Goal: Communication & Community: Ask a question

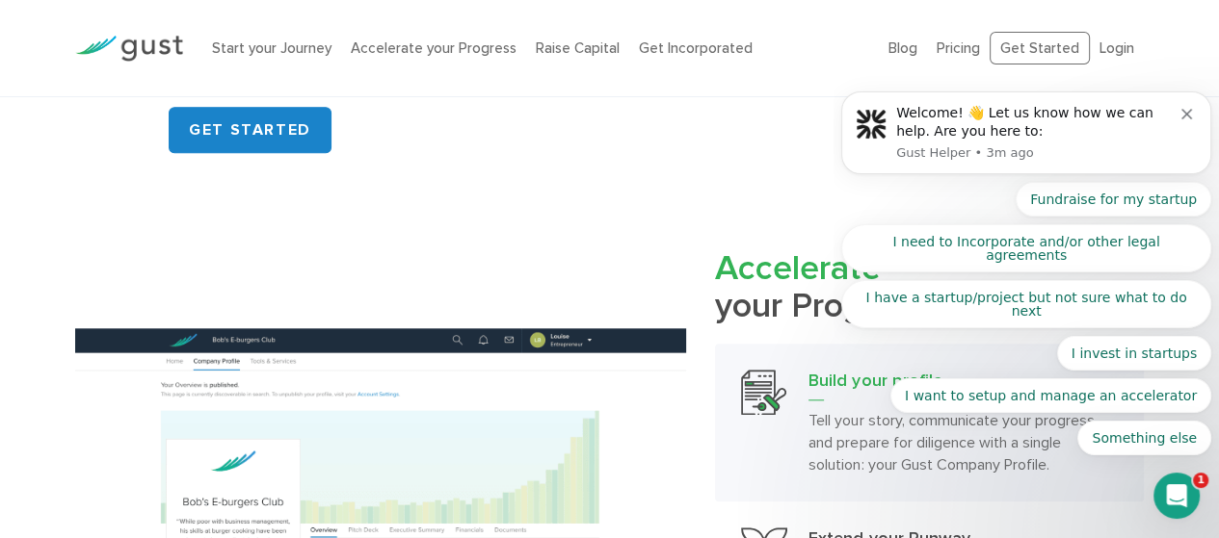
scroll to position [1798, 0]
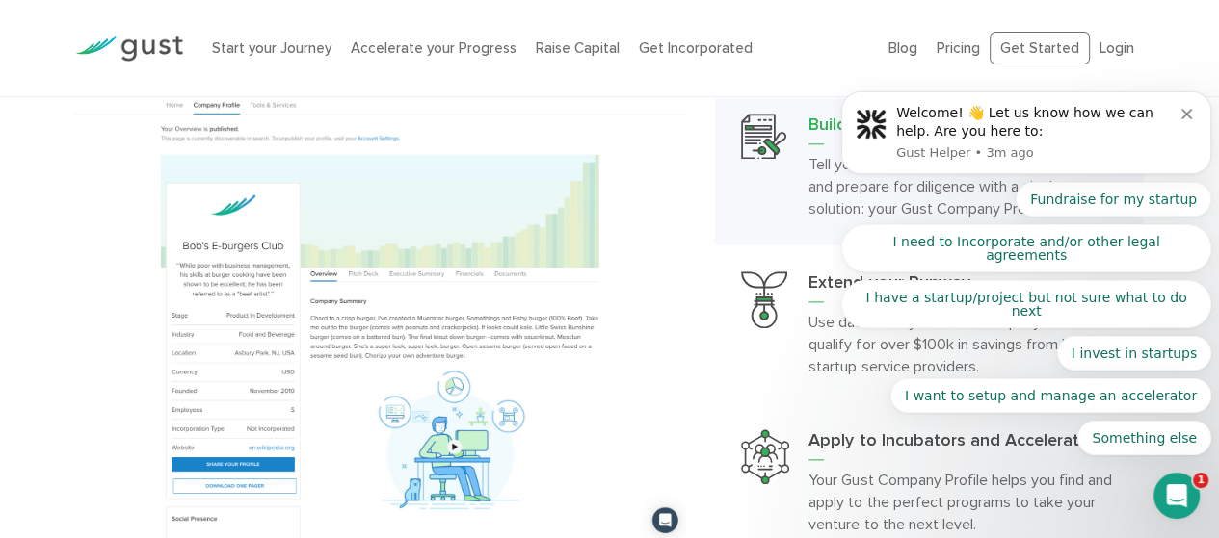
click at [1105, 162] on p "Gust Helper • 3m ago" at bounding box center [1038, 152] width 285 height 17
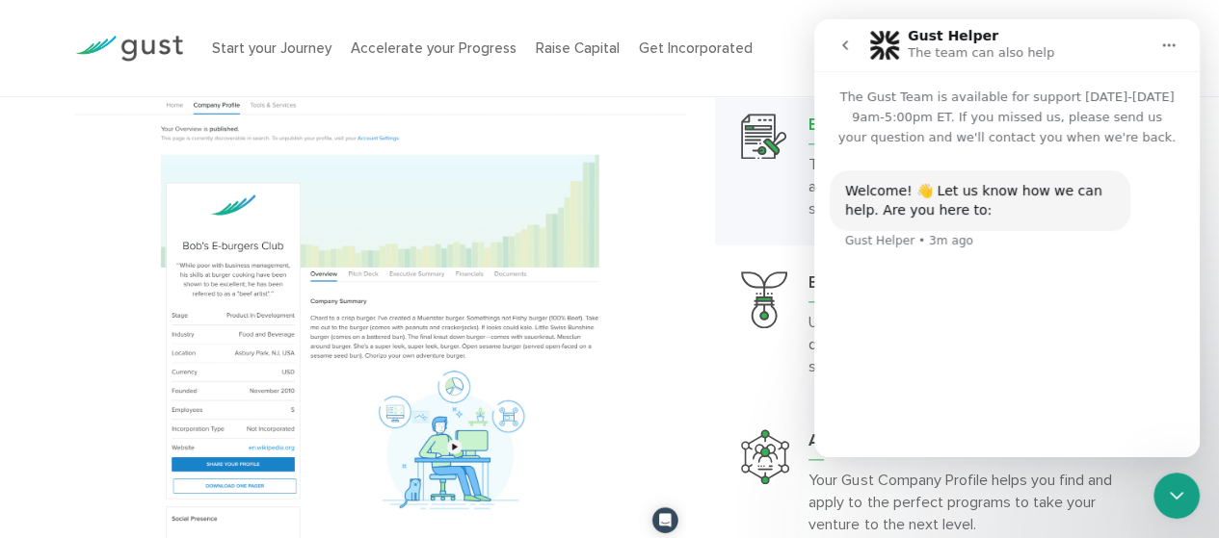
scroll to position [174, 0]
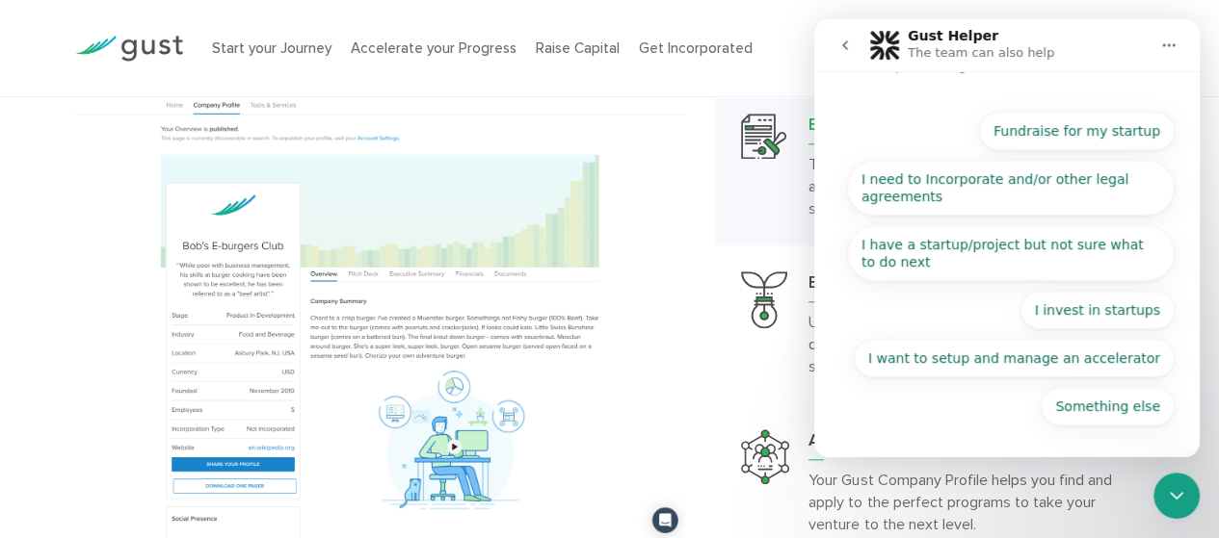
click at [1010, 415] on div "Something else Fundraise for my startup I need to Incorporate and/or other lega…" at bounding box center [1006, 274] width 335 height 324
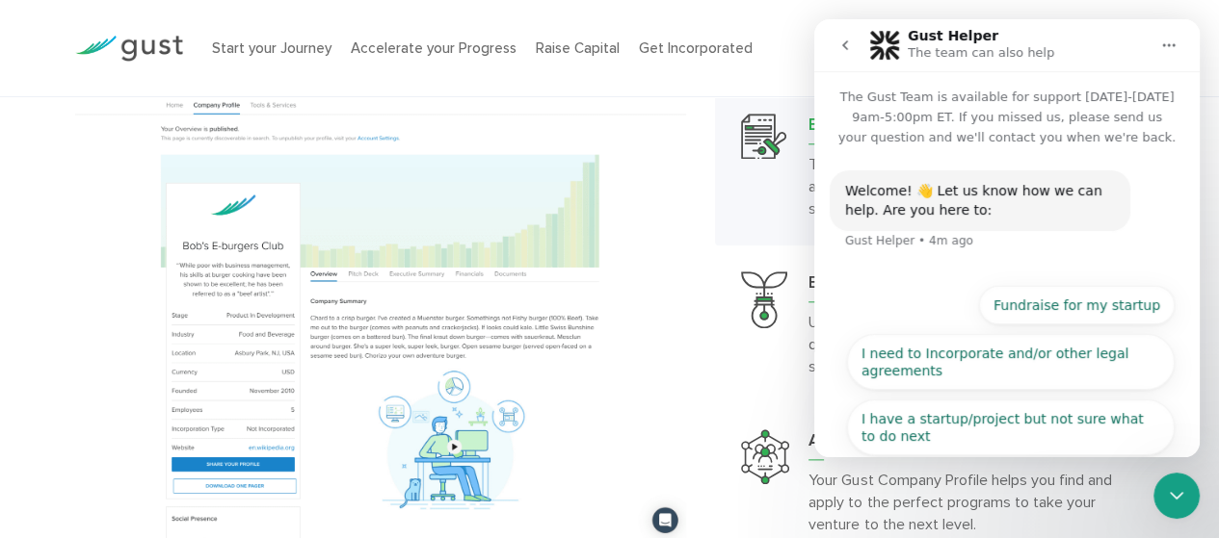
click at [892, 3] on div "Start your Journey Accelerate your Progress Raise Capital Get Incorporated Blog…" at bounding box center [609, 48] width 1097 height 96
drag, startPoint x: 775, startPoint y: 16, endPoint x: 796, endPoint y: 36, distance: 28.6
click at [775, 16] on div "Start your Journey Accelerate your Progress Raise Capital Get Incorporated Blog…" at bounding box center [609, 48] width 1097 height 96
click at [839, 41] on icon "go back" at bounding box center [844, 45] width 15 height 15
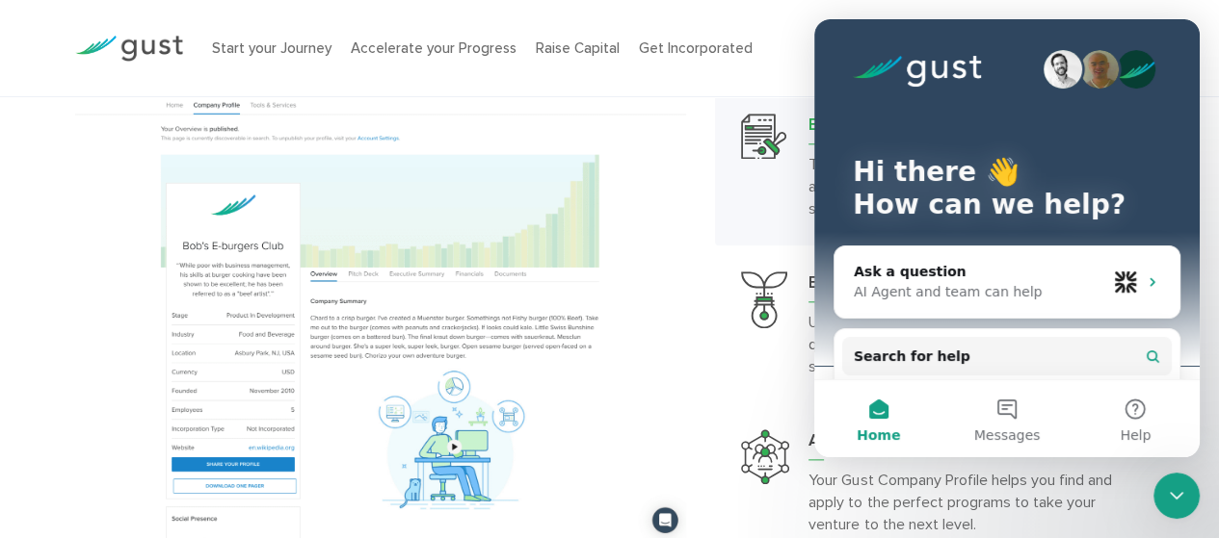
click at [784, 38] on ul "Start your Journey Accelerate your Progress Raise Capital Get Incorporated" at bounding box center [535, 49] width 647 height 22
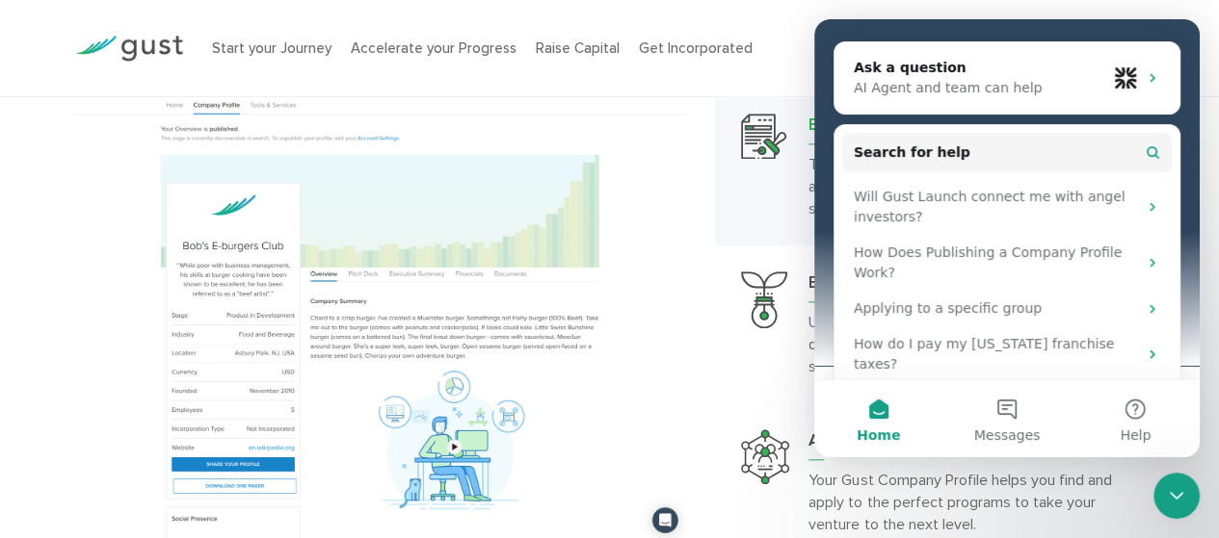
click at [1007, 409] on button "Messages" at bounding box center [1006, 419] width 128 height 77
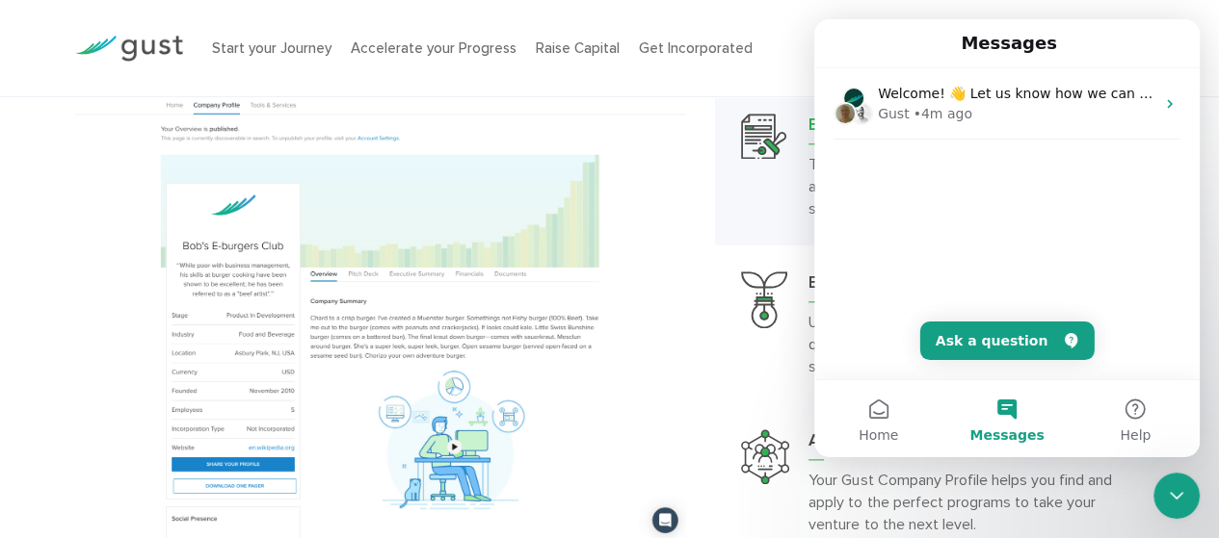
click at [1018, 221] on div "Welcome! 👋 Let us know how we can help. Are you here to: Gust • 4m ago" at bounding box center [1006, 223] width 385 height 311
click at [1036, 347] on button "Ask a question" at bounding box center [1007, 341] width 174 height 39
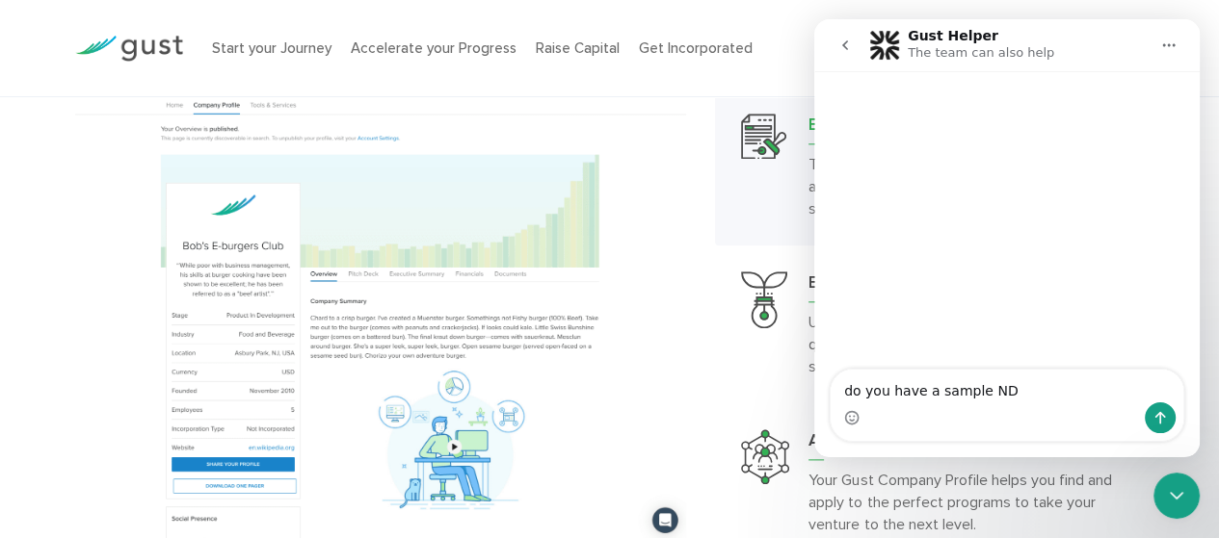
type textarea "do you have a sample NDA"
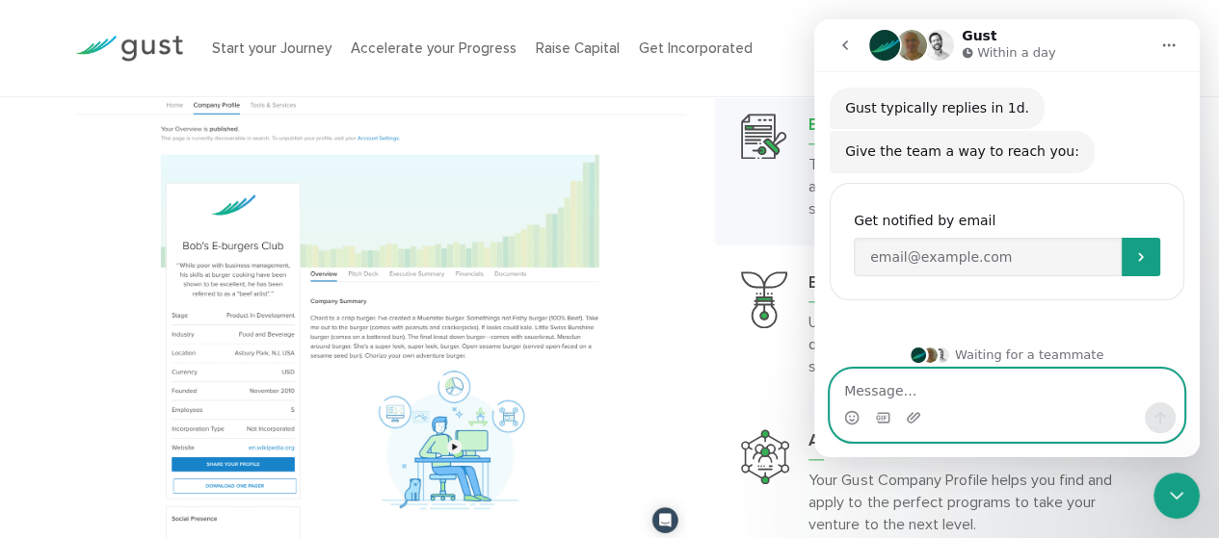
scroll to position [152, 0]
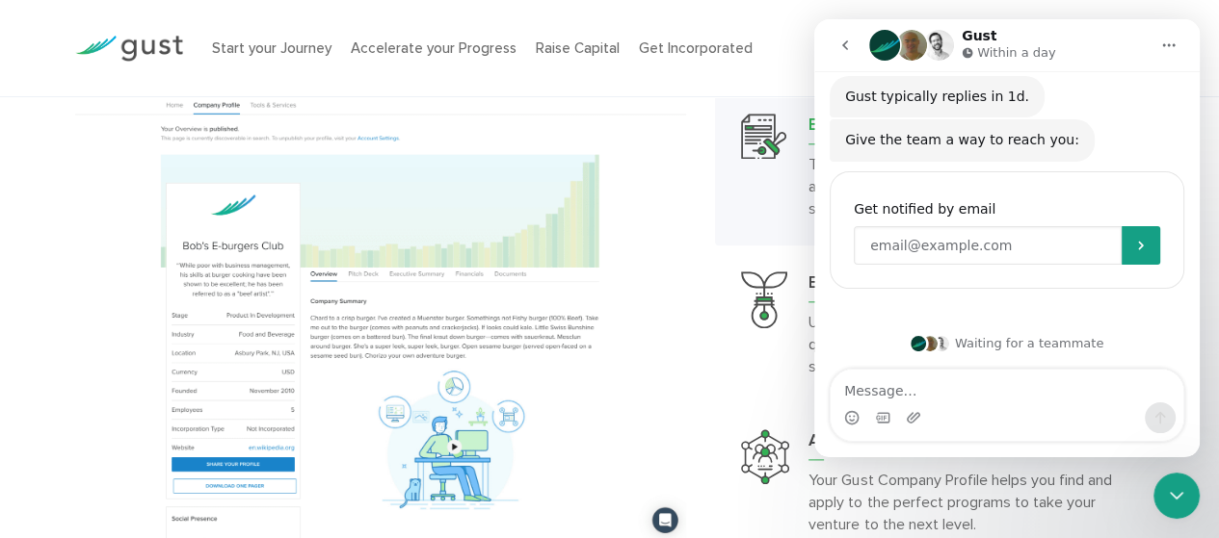
click at [1001, 237] on input "Enter your email" at bounding box center [987, 245] width 268 height 39
type input "[PERSON_NAME][EMAIL_ADDRESS][DOMAIN_NAME]"
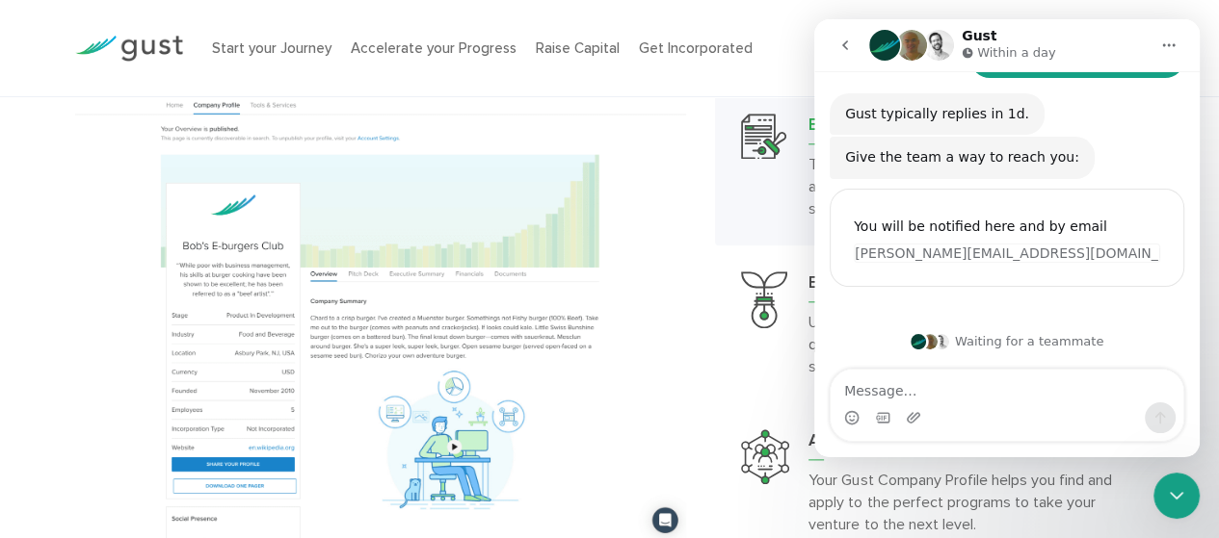
scroll to position [133, 0]
click at [1174, 47] on icon "Home" at bounding box center [1168, 45] width 15 height 15
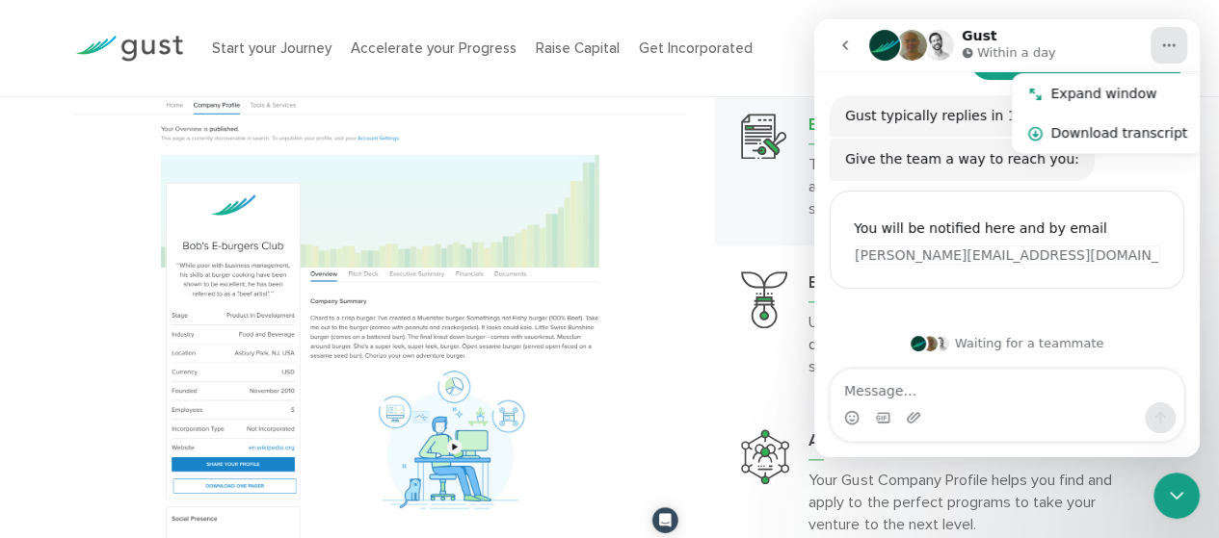
click at [667, 168] on img at bounding box center [380, 306] width 611 height 469
click at [847, 45] on icon "go back" at bounding box center [844, 45] width 15 height 15
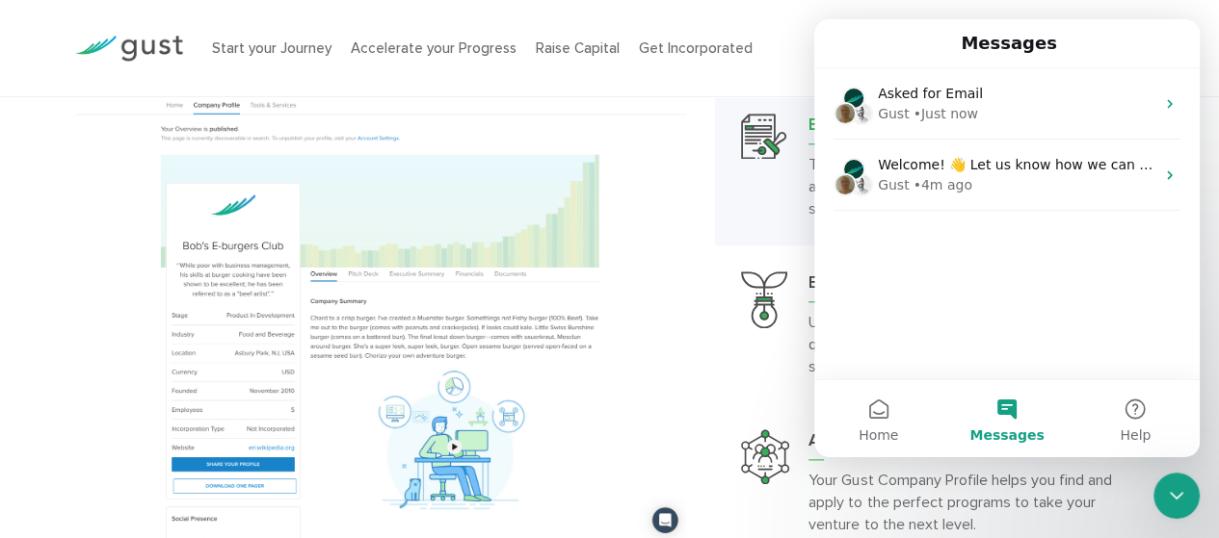
click at [661, 395] on img at bounding box center [380, 306] width 611 height 469
click at [1173, 503] on icon "Close Intercom Messenger" at bounding box center [1176, 496] width 23 height 23
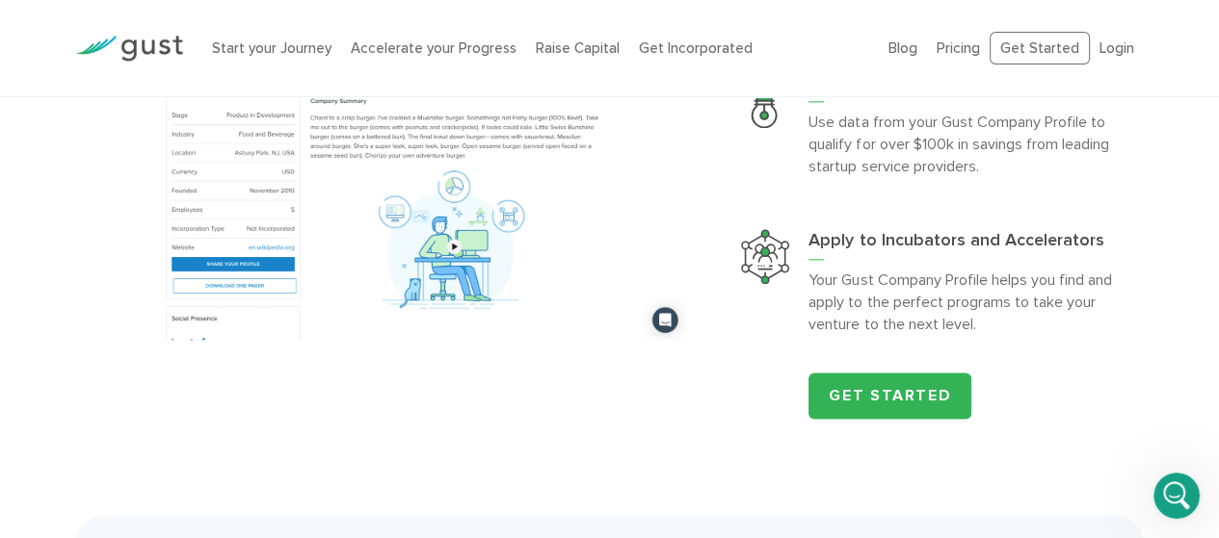
scroll to position [1284, 0]
